Goal: Information Seeking & Learning: Learn about a topic

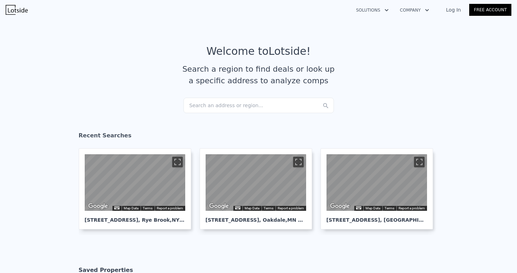
click at [258, 103] on div "Search an address or region..." at bounding box center [259, 105] width 151 height 15
type input "[STREET_ADDRESS]"
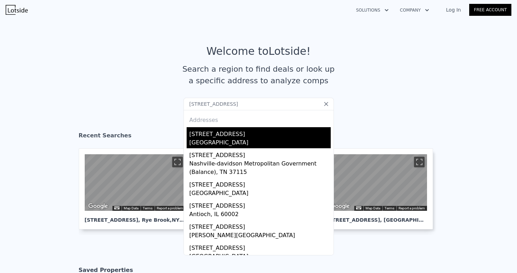
drag, startPoint x: 233, startPoint y: 147, endPoint x: 217, endPoint y: 140, distance: 16.8
click at [217, 140] on div "[GEOGRAPHIC_DATA]" at bounding box center [260, 144] width 141 height 10
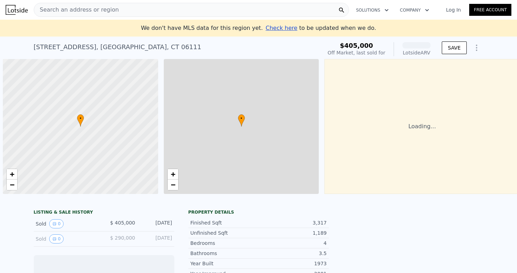
scroll to position [0, 3]
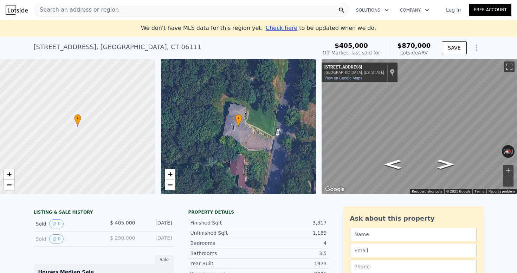
click at [192, 10] on div "Search an address or region" at bounding box center [192, 10] width 316 height 14
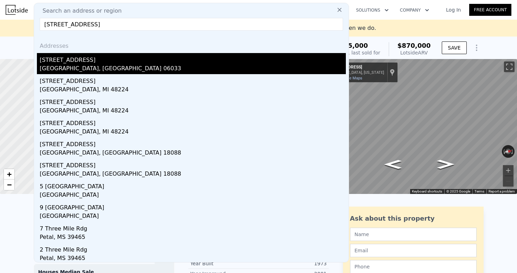
type input "[STREET_ADDRESS]"
click at [125, 57] on div "[STREET_ADDRESS]" at bounding box center [193, 58] width 306 height 11
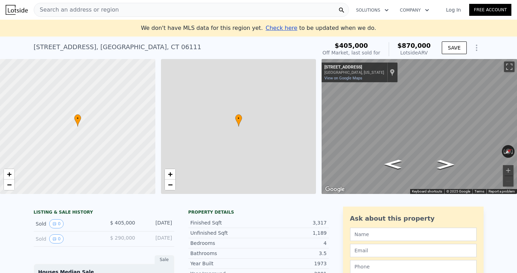
type input "$ 870,000"
type input "6"
type input "4"
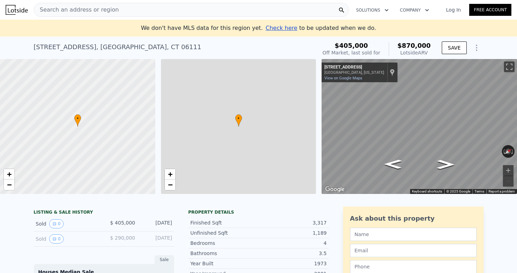
type input "2445"
type input "3008"
type input "16553"
type input "19602"
type input "$ 370,387"
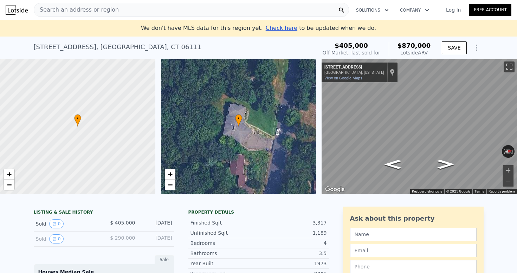
click at [124, 13] on div "Search an address or region" at bounding box center [192, 10] width 316 height 14
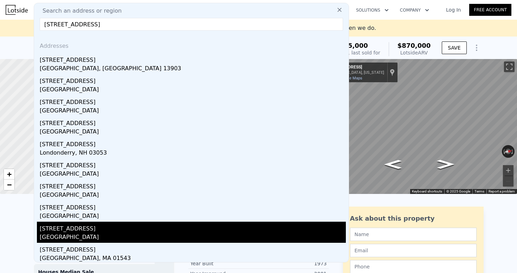
type input "[STREET_ADDRESS]"
click at [110, 229] on div "[STREET_ADDRESS]" at bounding box center [193, 227] width 306 height 11
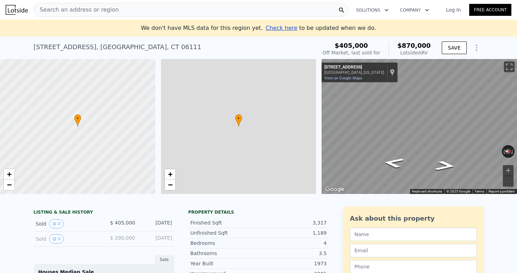
type input "$ 870,000"
type input "6"
type input "4"
type input "2.5"
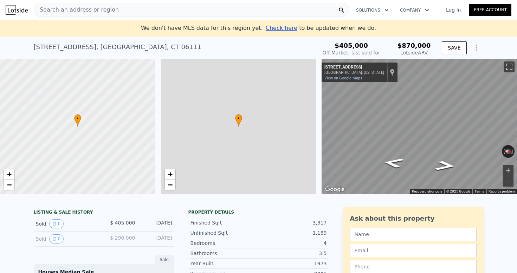
type input "4"
type input "2445"
type input "3008"
type input "16553"
type input "19602"
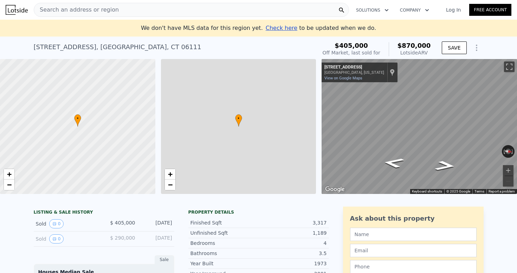
type input "$ 370,387"
